Goal: Information Seeking & Learning: Learn about a topic

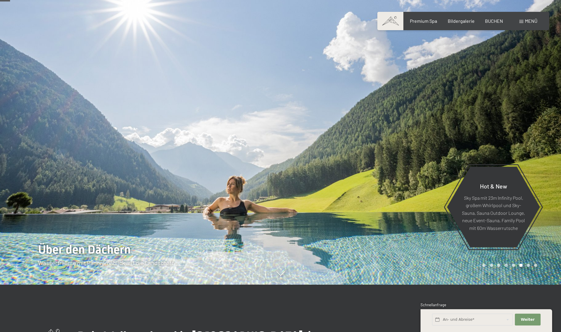
scroll to position [59, 0]
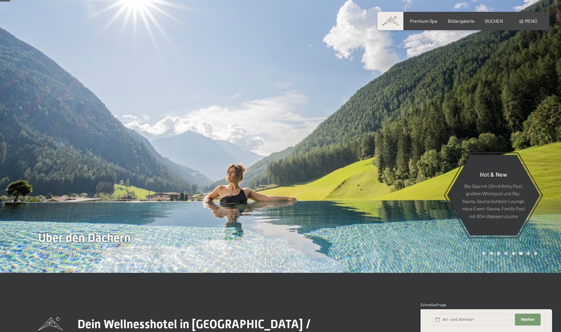
click at [232, 164] on div at bounding box center [140, 107] width 281 height 332
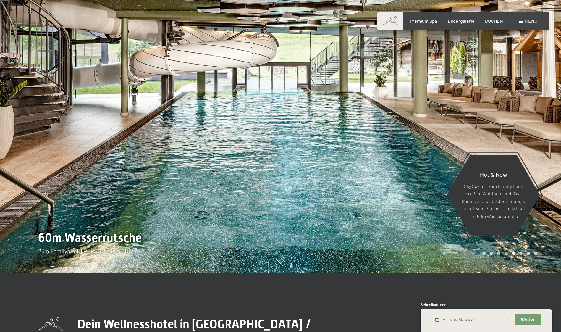
drag, startPoint x: 232, startPoint y: 164, endPoint x: 258, endPoint y: 167, distance: 26.9
click at [258, 167] on div at bounding box center [140, 107] width 281 height 332
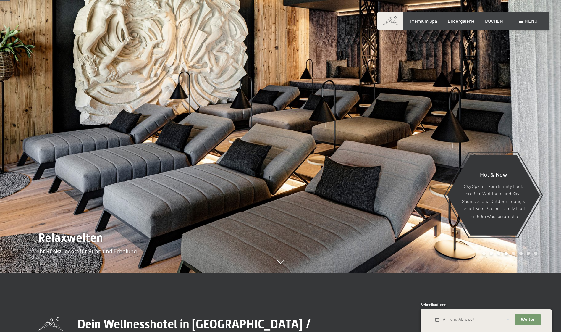
click at [254, 167] on div at bounding box center [140, 107] width 281 height 332
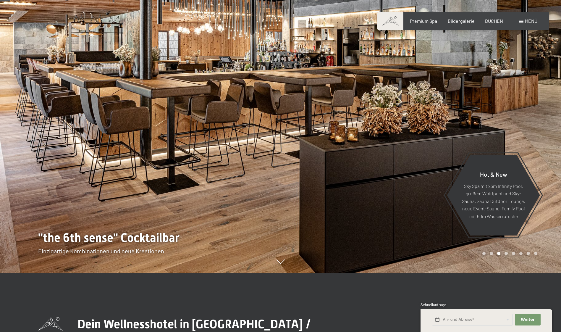
click at [254, 167] on div at bounding box center [140, 107] width 281 height 332
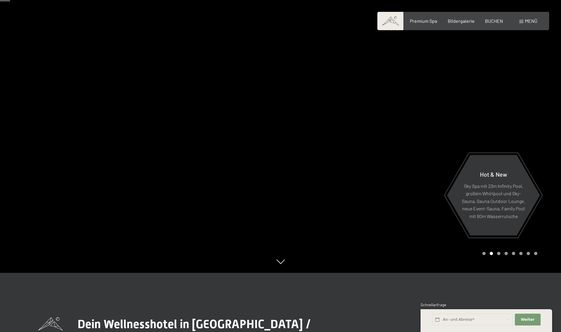
click at [254, 167] on div at bounding box center [140, 107] width 281 height 332
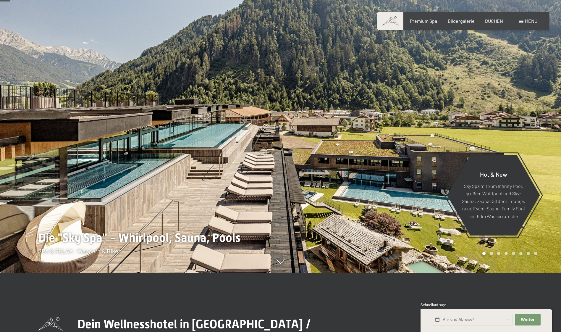
click at [254, 167] on div at bounding box center [140, 107] width 281 height 332
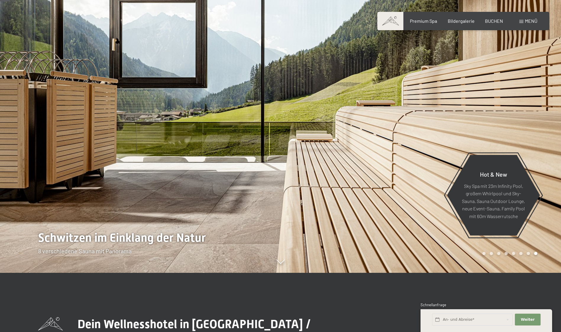
click at [254, 167] on div at bounding box center [140, 107] width 281 height 332
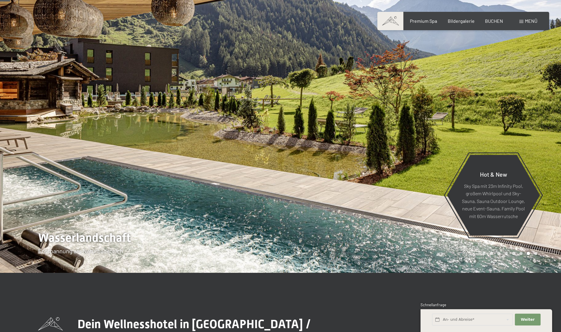
click at [254, 167] on div at bounding box center [140, 107] width 281 height 332
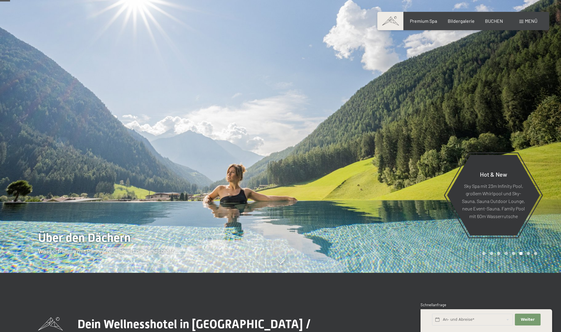
click at [254, 165] on div at bounding box center [140, 107] width 281 height 332
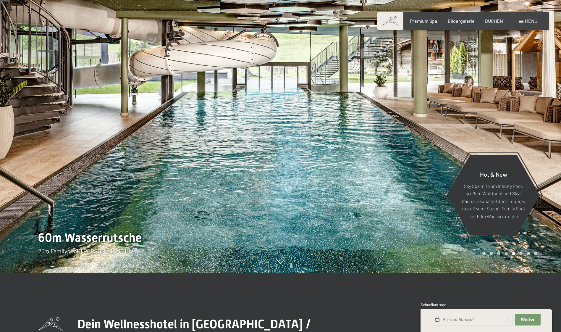
click at [254, 165] on div at bounding box center [140, 107] width 281 height 332
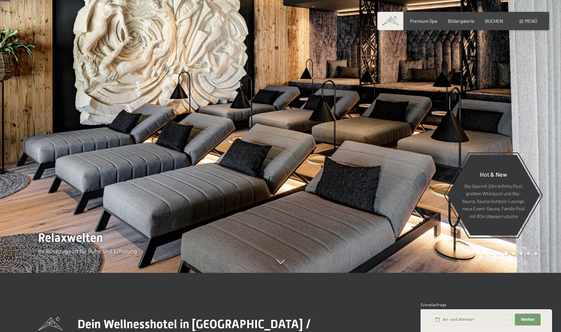
click at [254, 165] on div at bounding box center [140, 107] width 281 height 332
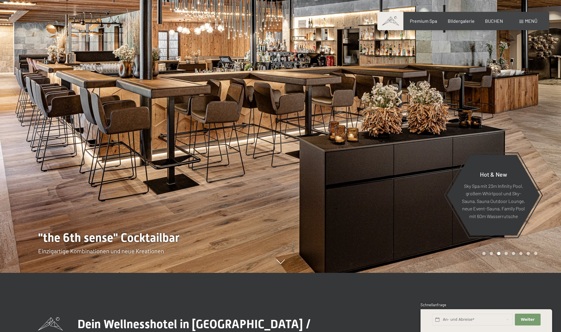
click at [254, 165] on div at bounding box center [140, 107] width 281 height 332
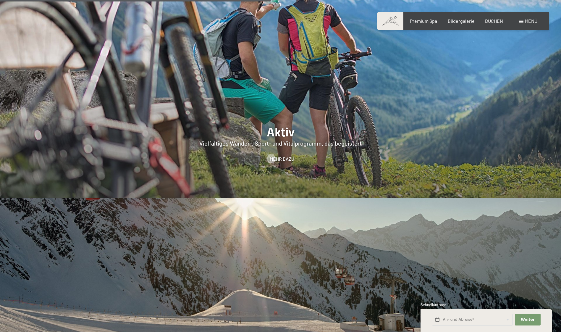
scroll to position [1391, 0]
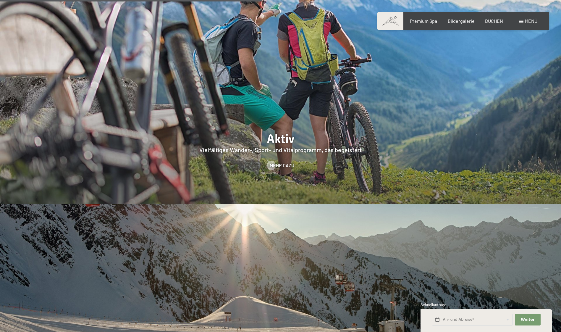
click at [532, 18] on div "Buchen Anfragen Premium Spa Bildergalerie BUCHEN Menü DE IT EN Gutschein Bilder…" at bounding box center [463, 21] width 148 height 7
click at [530, 21] on span "Menü" at bounding box center [531, 21] width 12 height 6
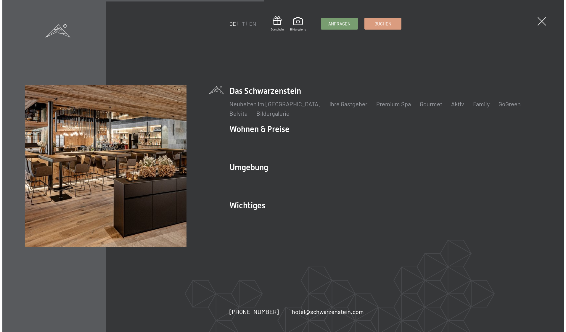
scroll to position [1396, 0]
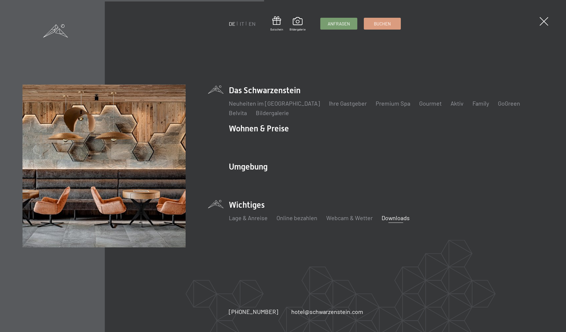
click at [395, 218] on link "Downloads" at bounding box center [395, 217] width 28 height 7
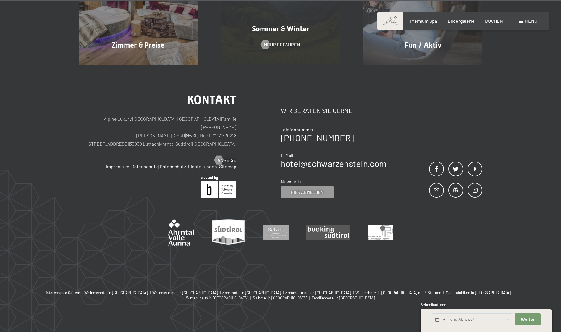
scroll to position [515, 0]
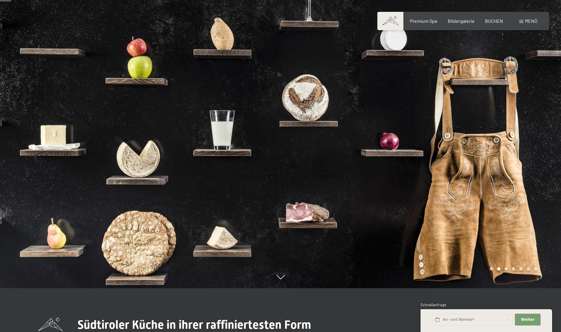
scroll to position [30, 0]
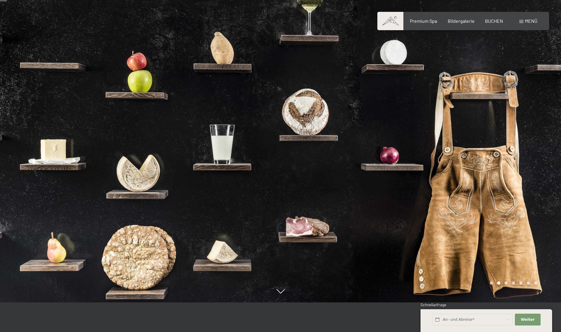
click at [204, 162] on div at bounding box center [140, 136] width 281 height 332
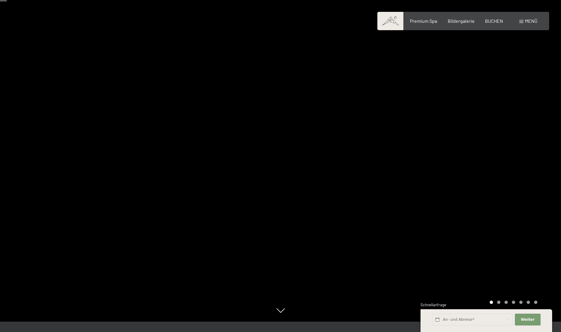
scroll to position [0, 0]
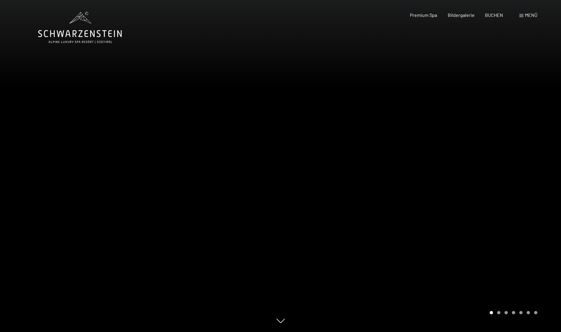
click at [203, 161] on div at bounding box center [140, 166] width 281 height 332
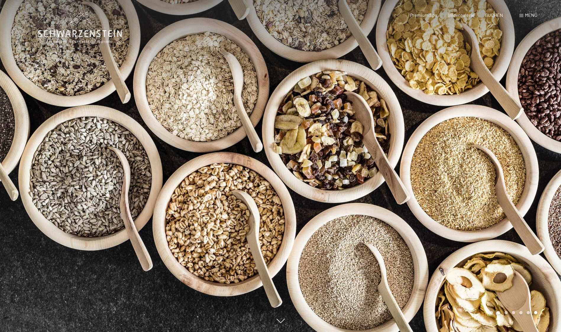
click at [203, 161] on div at bounding box center [140, 166] width 281 height 332
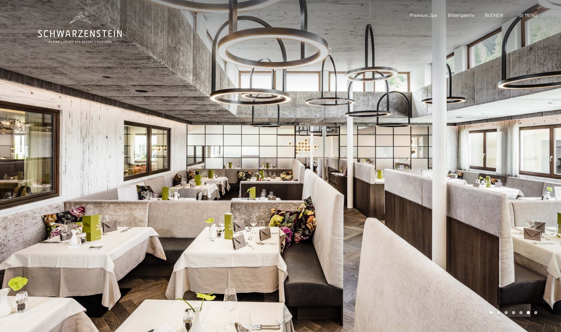
click at [203, 161] on div at bounding box center [140, 166] width 281 height 332
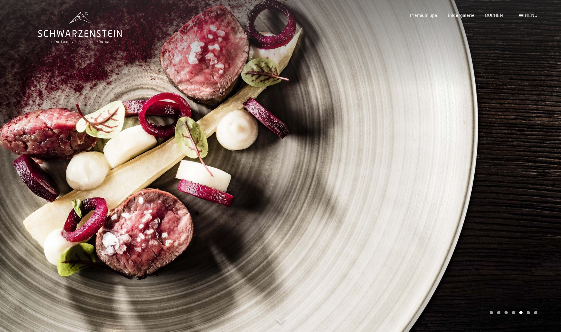
click at [203, 161] on div at bounding box center [140, 166] width 281 height 332
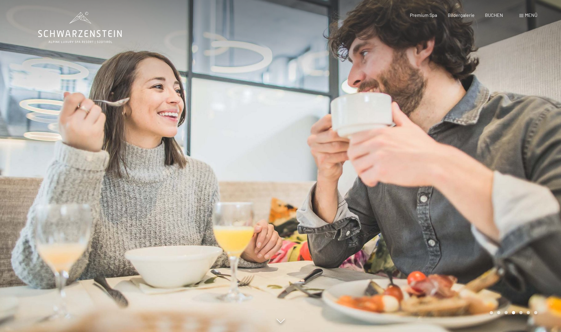
click at [203, 161] on div at bounding box center [140, 166] width 281 height 332
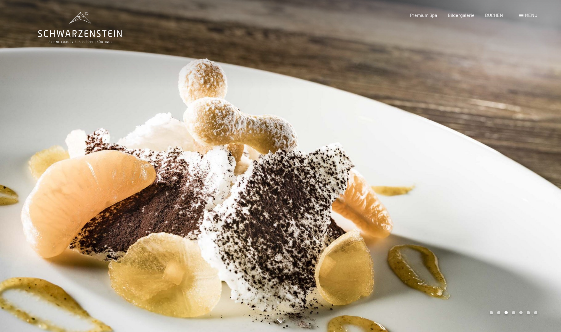
click at [203, 161] on div at bounding box center [140, 166] width 281 height 332
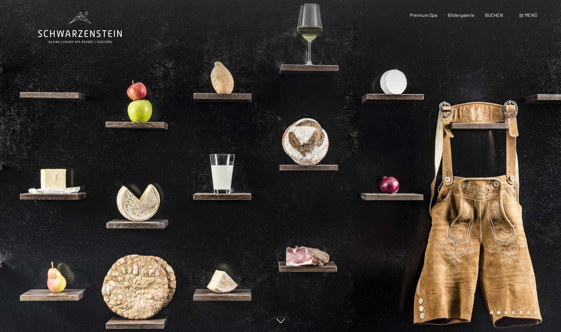
click at [203, 161] on div at bounding box center [140, 166] width 281 height 332
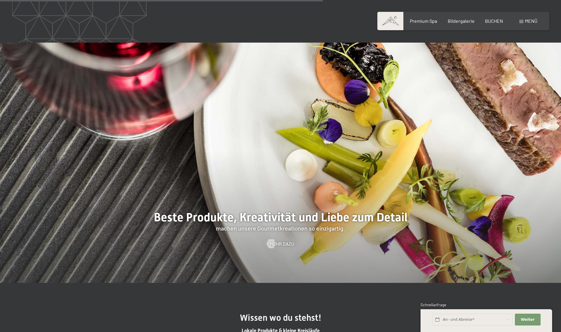
scroll to position [1509, 0]
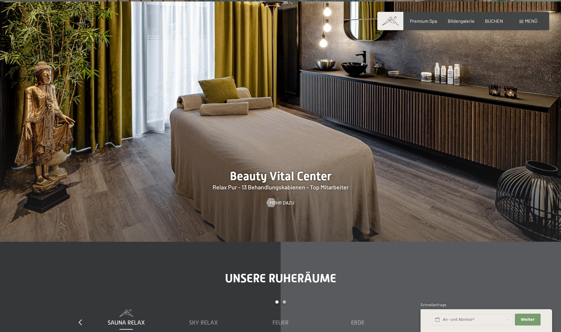
scroll to position [710, 0]
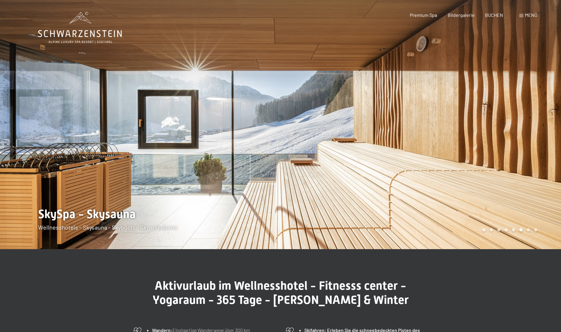
click at [155, 168] on div at bounding box center [140, 124] width 281 height 249
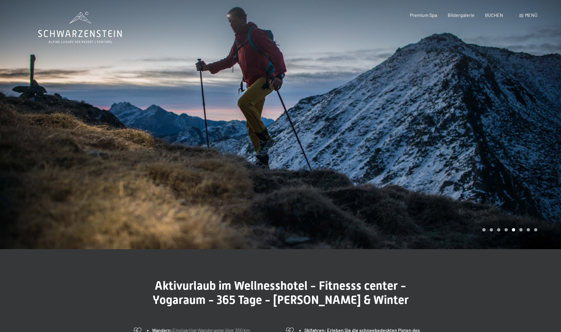
click at [155, 168] on div at bounding box center [140, 124] width 281 height 249
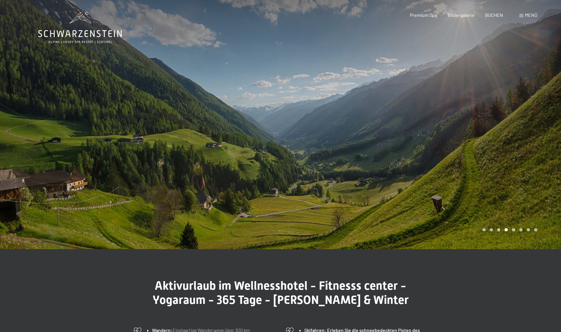
click at [155, 168] on div at bounding box center [140, 124] width 281 height 249
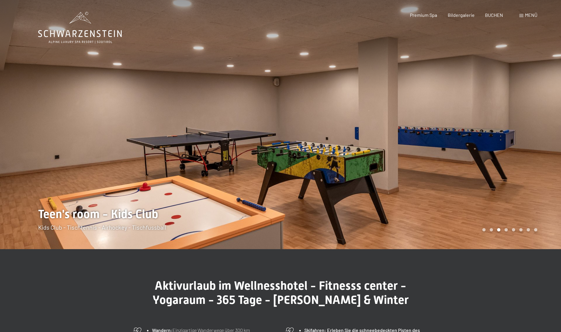
click at [318, 139] on div at bounding box center [421, 124] width 281 height 249
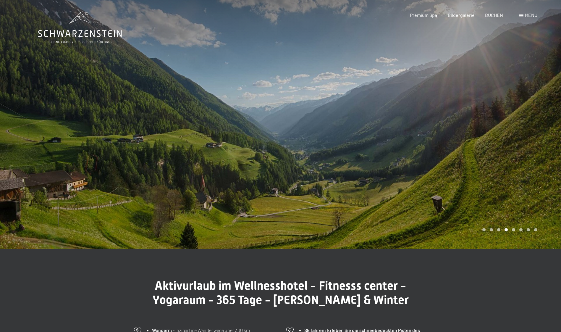
click at [78, 144] on div at bounding box center [140, 124] width 281 height 249
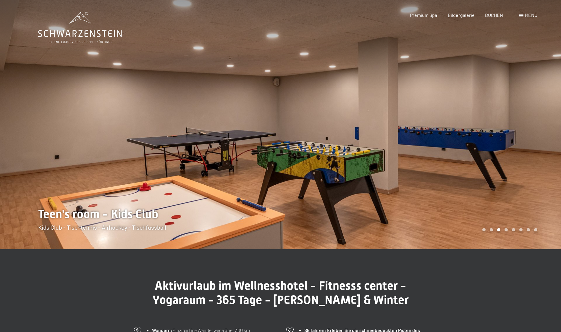
click at [78, 144] on div at bounding box center [140, 124] width 281 height 249
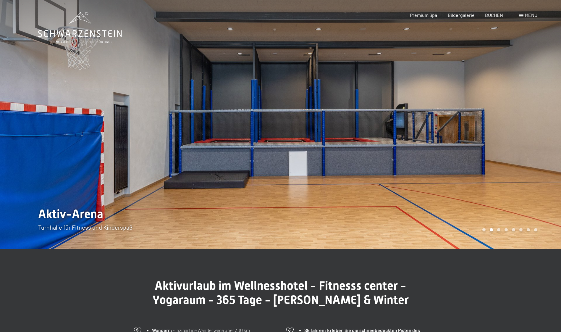
click at [78, 144] on div at bounding box center [140, 124] width 281 height 249
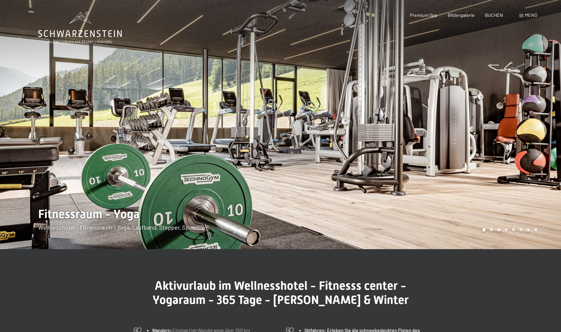
click at [78, 144] on div at bounding box center [140, 124] width 281 height 249
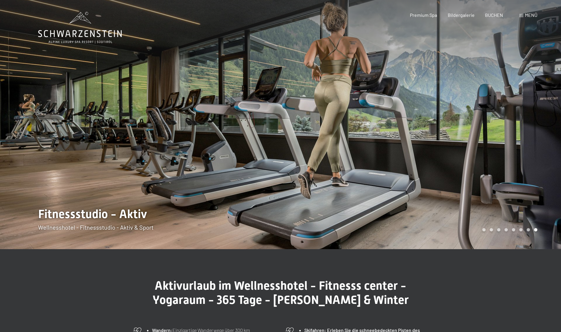
click at [78, 144] on div at bounding box center [140, 124] width 281 height 249
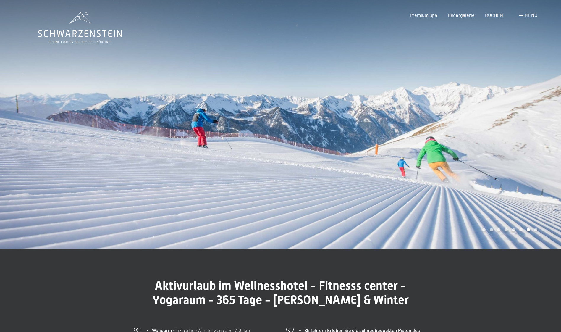
click at [78, 144] on div at bounding box center [140, 124] width 281 height 249
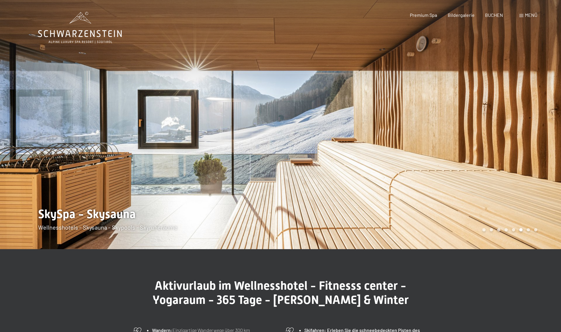
click at [78, 144] on div at bounding box center [140, 124] width 281 height 249
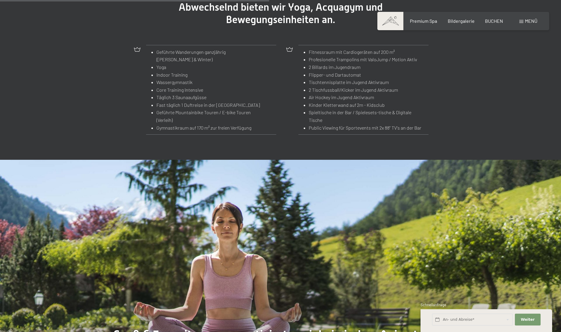
scroll to position [1006, 0]
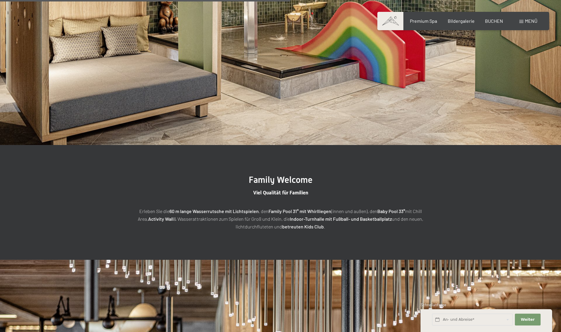
scroll to position [1539, 0]
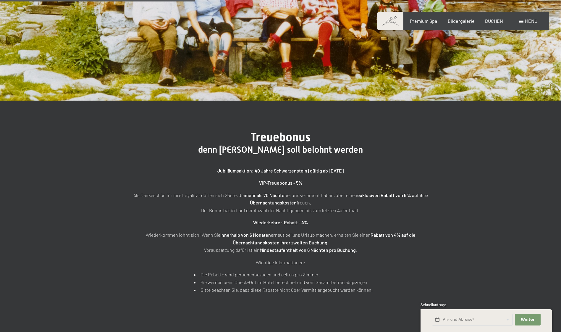
scroll to position [207, 0]
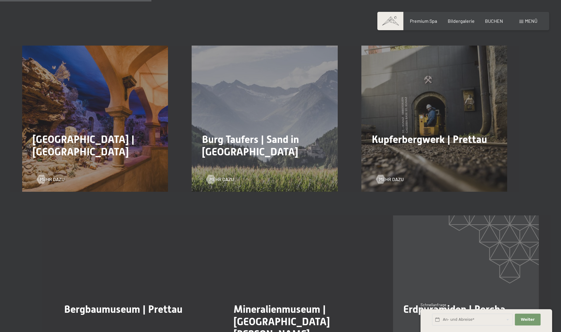
scroll to position [414, 0]
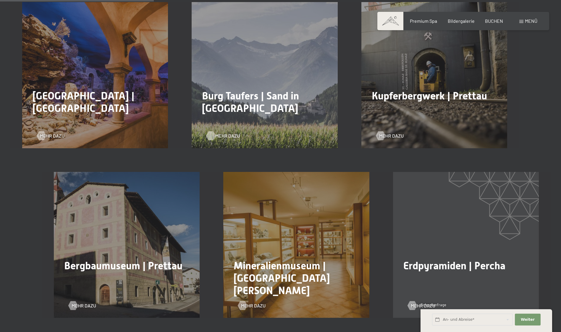
drag, startPoint x: 235, startPoint y: 101, endPoint x: 217, endPoint y: 127, distance: 32.3
drag, startPoint x: 400, startPoint y: 126, endPoint x: 407, endPoint y: 129, distance: 7.5
click at [407, 133] on span "Mehr dazu" at bounding box center [397, 136] width 25 height 7
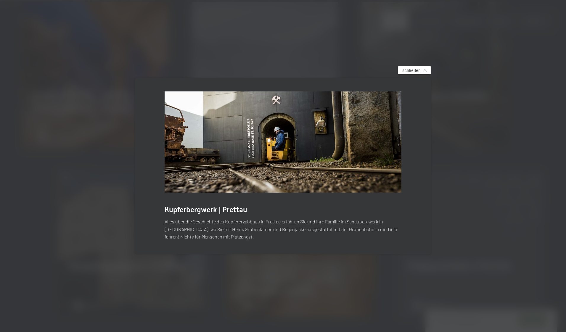
click at [420, 71] on span "schließen" at bounding box center [411, 70] width 18 height 6
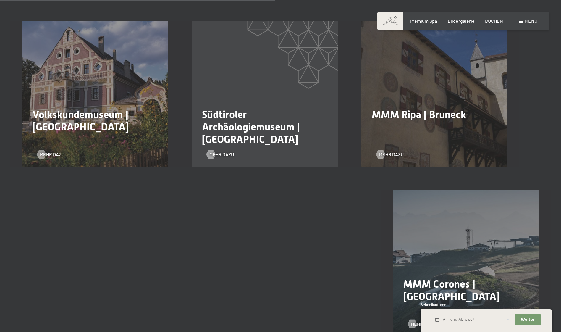
scroll to position [740, 0]
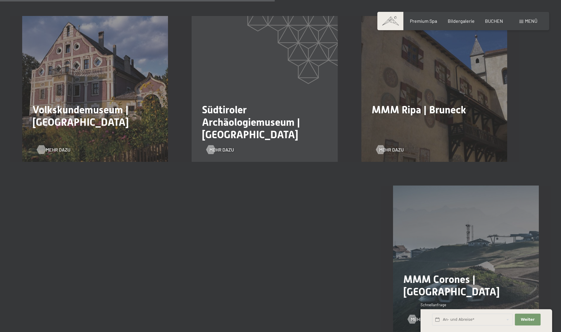
drag, startPoint x: 55, startPoint y: 138, endPoint x: 45, endPoint y: 141, distance: 10.7
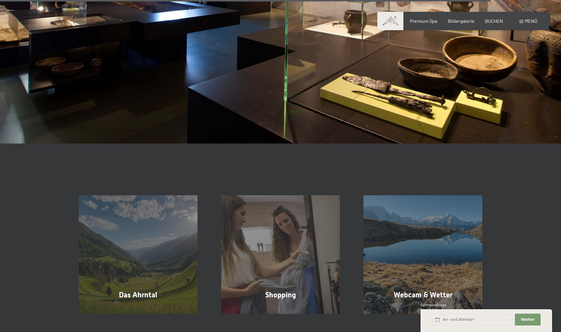
scroll to position [1332, 0]
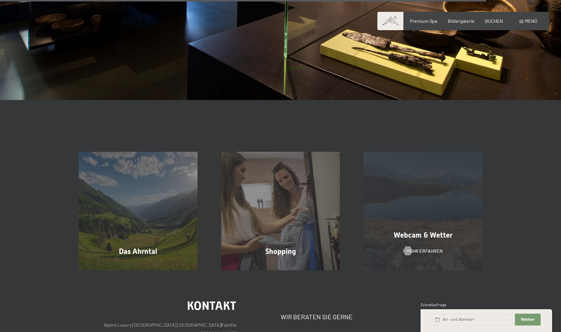
click at [417, 234] on div "Webcam & Wetter Mehr erfahren" at bounding box center [423, 211] width 143 height 119
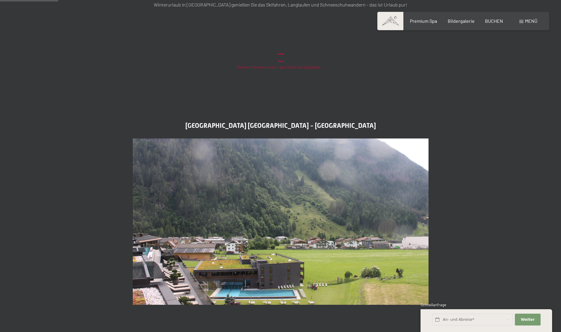
scroll to position [118, 0]
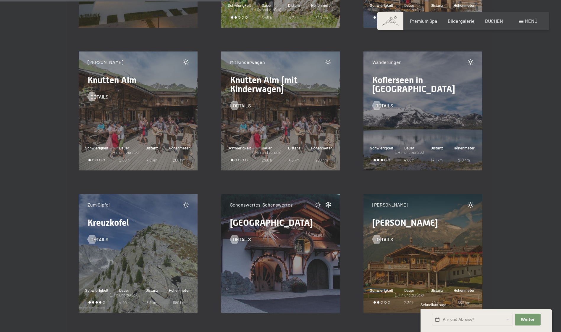
scroll to position [4202, 0]
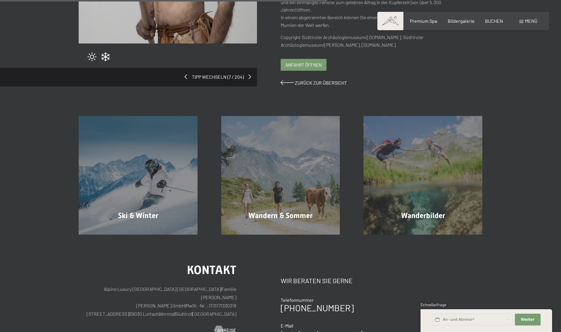
scroll to position [148, 0]
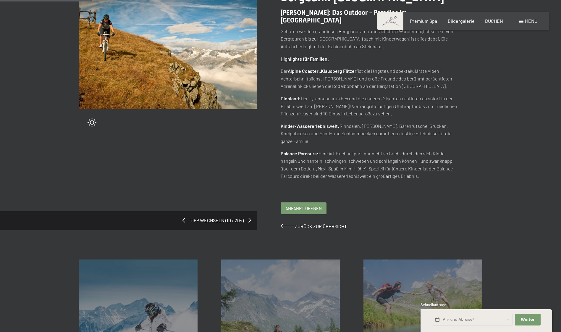
scroll to position [237, 0]
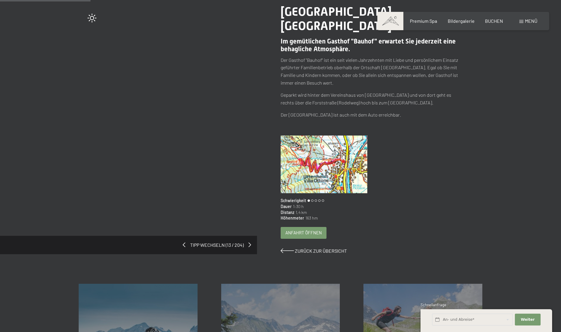
scroll to position [89, 0]
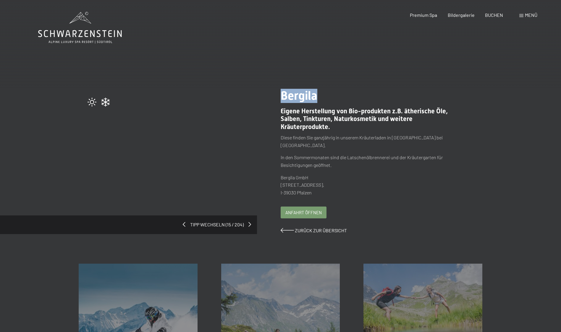
drag, startPoint x: 281, startPoint y: 92, endPoint x: 328, endPoint y: 92, distance: 46.8
click at [328, 92] on h1 "Bergila" at bounding box center [370, 96] width 178 height 14
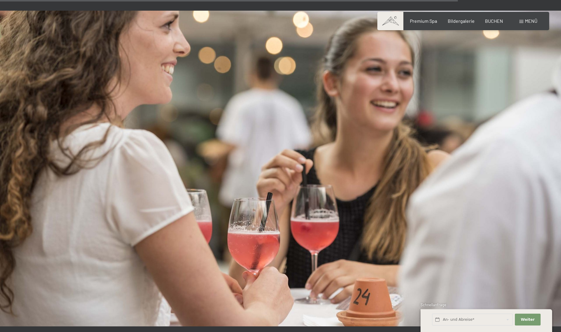
scroll to position [1006, 0]
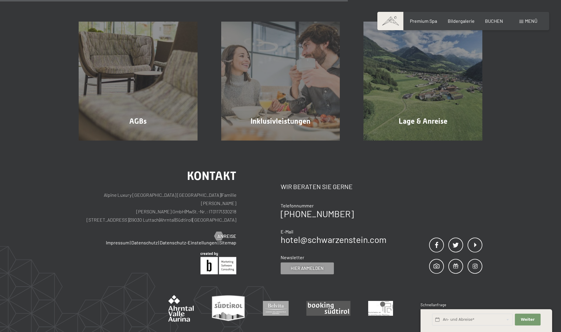
scroll to position [473, 0]
